Goal: Use online tool/utility: Utilize a website feature to perform a specific function

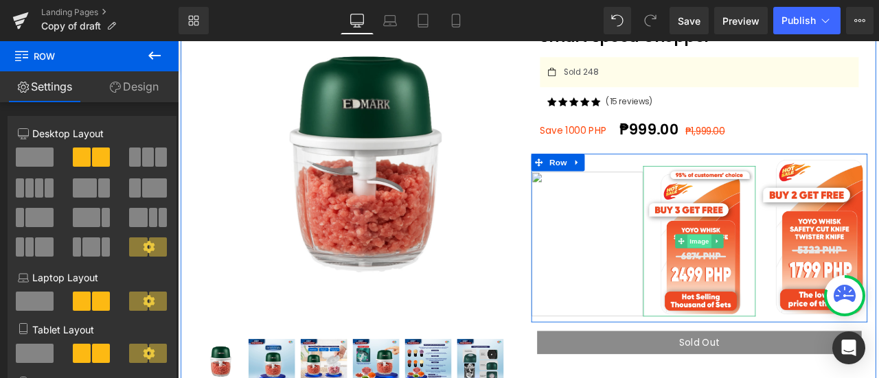
click at [785, 273] on span "Image" at bounding box center [796, 279] width 29 height 16
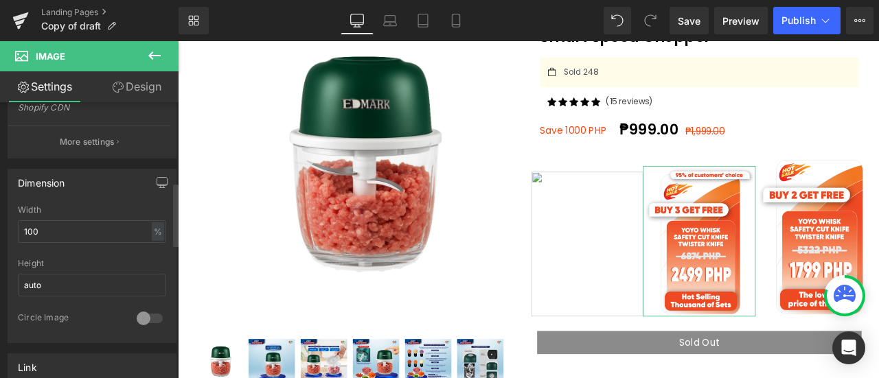
scroll to position [348, 0]
click at [98, 280] on input "auto" at bounding box center [92, 288] width 148 height 23
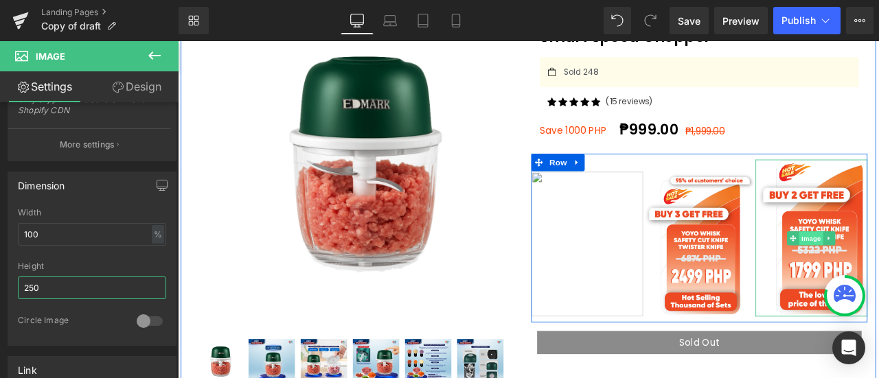
type input "250"
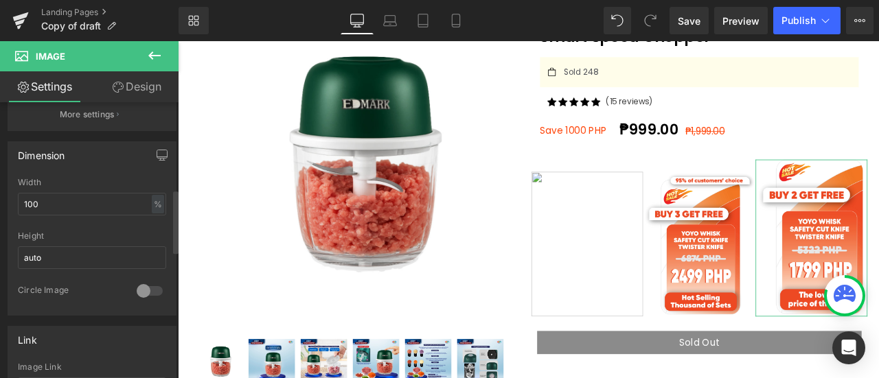
scroll to position [374, 0]
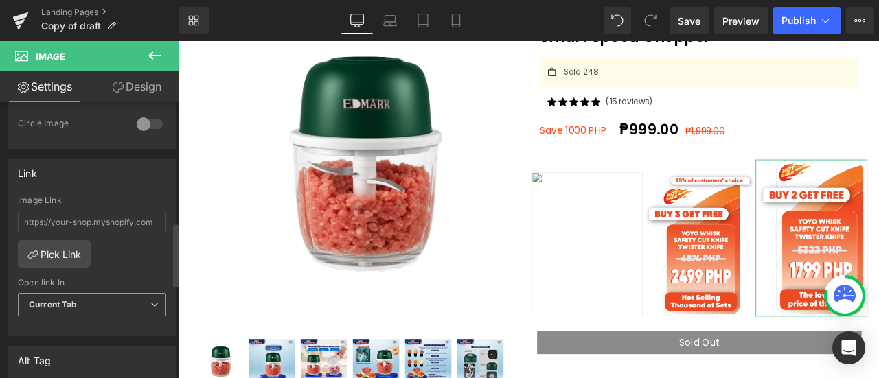
click at [57, 304] on span "Current Tab" at bounding box center [92, 305] width 148 height 24
click at [57, 304] on span "Current Tab" at bounding box center [92, 303] width 148 height 24
click at [58, 304] on span "Current Tab" at bounding box center [92, 303] width 148 height 24
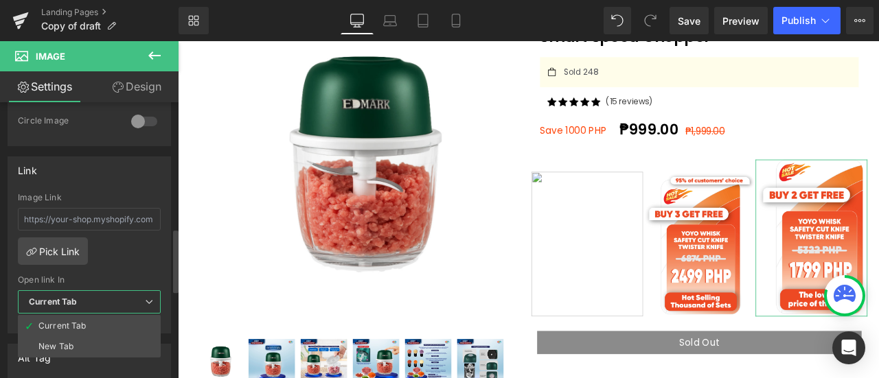
drag, startPoint x: 53, startPoint y: 312, endPoint x: 10, endPoint y: 363, distance: 66.3
click at [6, 373] on div "Image [URL][DOMAIN_NAME] Replace Image Upload image or Browse gallery Image Src…" at bounding box center [89, 145] width 179 height 1180
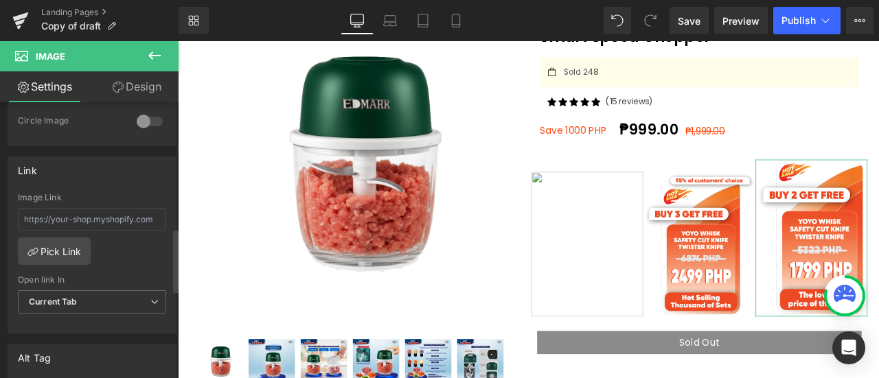
click at [126, 168] on div "Link" at bounding box center [92, 170] width 168 height 26
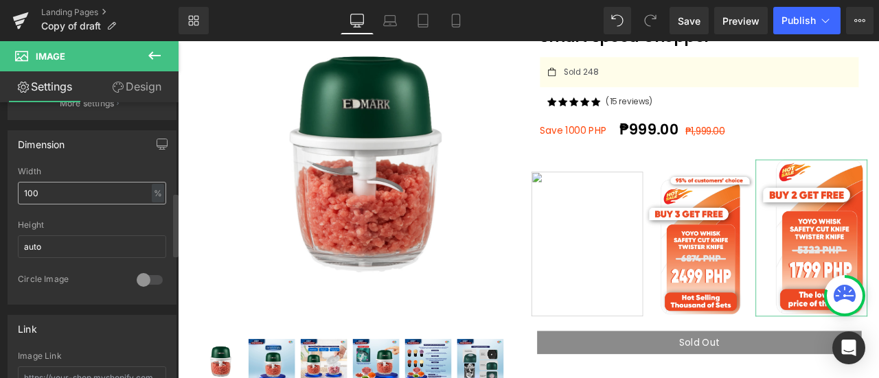
scroll to position [391, 0]
click at [43, 238] on input "auto" at bounding box center [92, 244] width 148 height 23
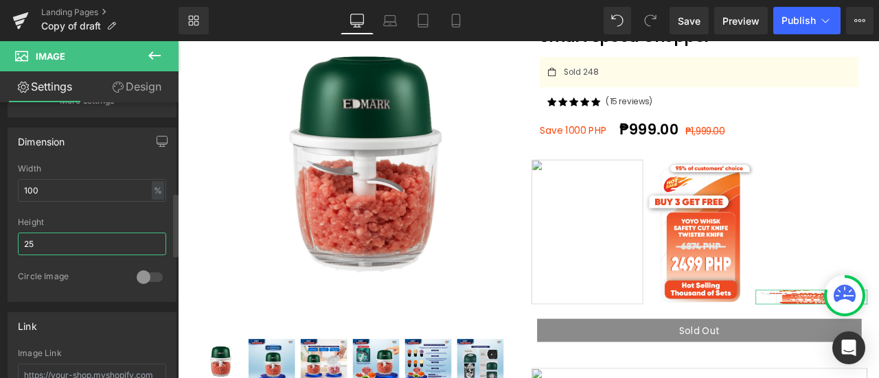
type input "250"
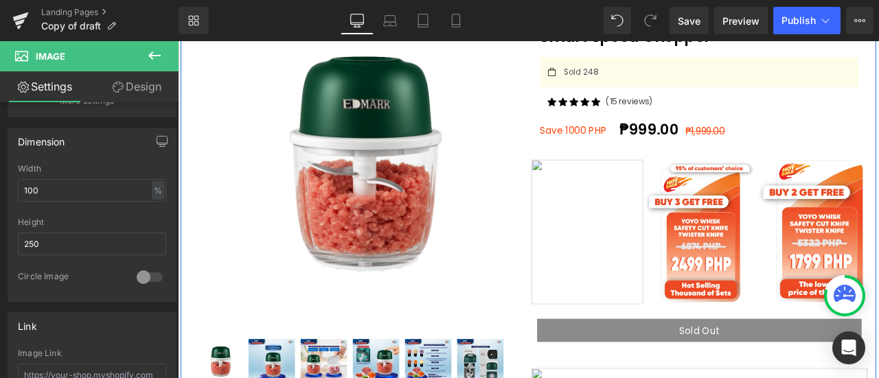
click at [878, 101] on div "Icon 50 Visitors are currently browsing our store. Text Block Icon List Smart S…" at bounding box center [796, 68] width 378 height 180
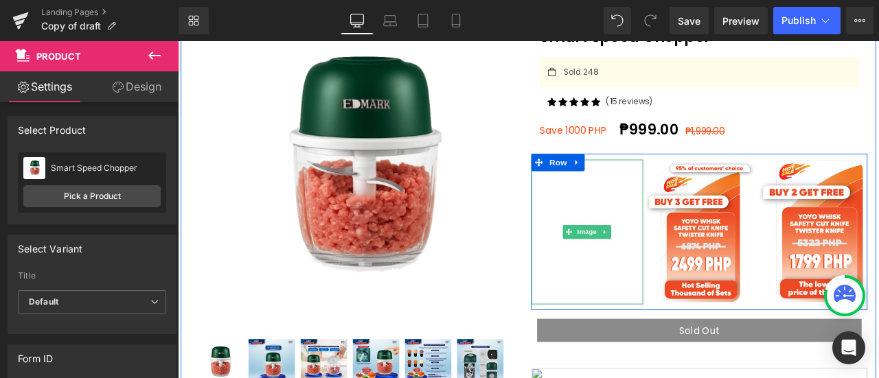
click at [662, 240] on img at bounding box center [663, 268] width 133 height 172
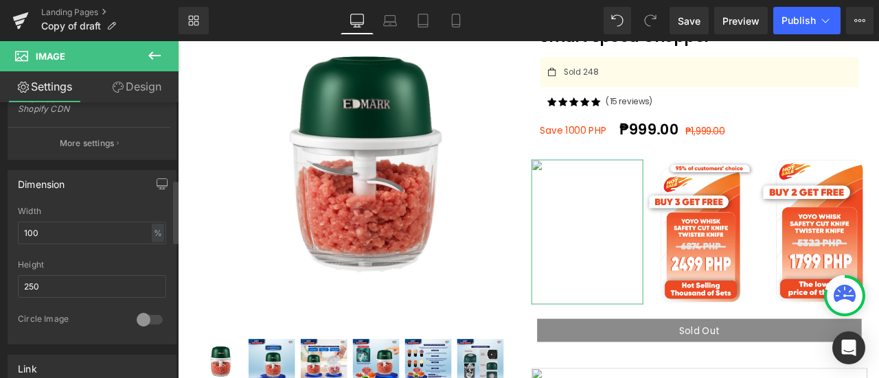
scroll to position [361, 0]
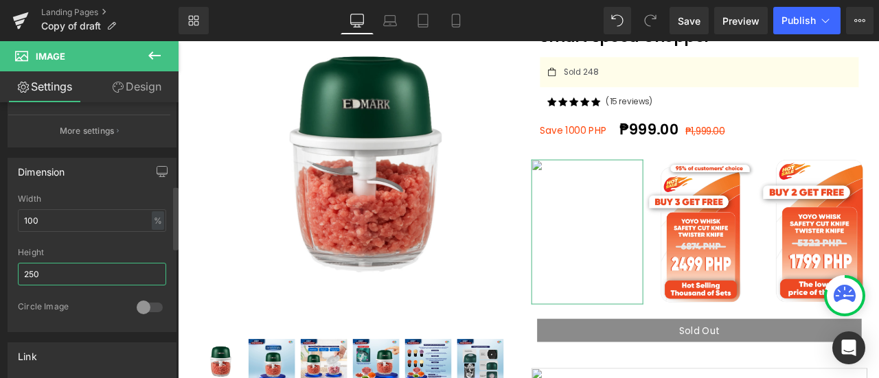
click at [68, 280] on input "250" at bounding box center [92, 274] width 148 height 23
type input "230"
